Goal: Understand process/instructions: Learn how to perform a task or action

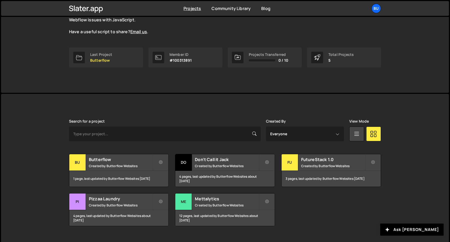
scroll to position [69, 0]
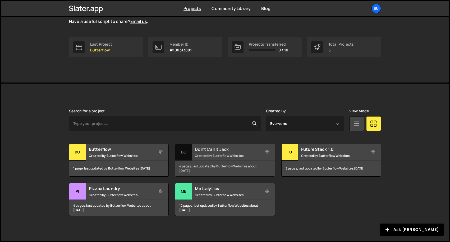
click at [219, 150] on h2 "Don't Call it Jack" at bounding box center [227, 150] width 64 height 6
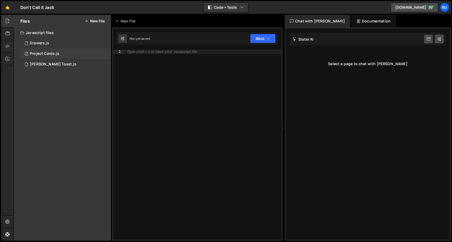
click at [47, 53] on div "Project Cards.js" at bounding box center [44, 54] width 29 height 5
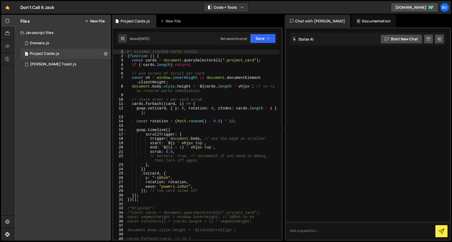
type textarea "gsap.set(card, { y: 0, rotation: 0, zIndex: cards.length - i });"
drag, startPoint x: 218, startPoint y: 109, endPoint x: 274, endPoint y: 109, distance: 55.7
click at [274, 109] on div "// minimal stacked-cards scroll ( function ( ) { const cards = document . query…" at bounding box center [202, 149] width 153 height 199
click at [239, 115] on div "// minimal stacked-cards scroll ( function ( ) { const cards = document . query…" at bounding box center [202, 149] width 153 height 199
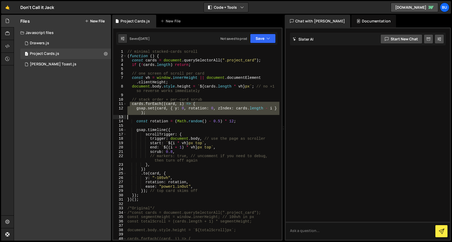
drag, startPoint x: 130, startPoint y: 105, endPoint x: 155, endPoint y: 116, distance: 26.4
click at [155, 116] on div "// minimal stacked-cards scroll ( function ( ) { const cards = document . query…" at bounding box center [202, 149] width 153 height 199
type textarea "gsap.set(card, { y: 0, rotation: 0, zIndex: cards.length - i });"
